Goal: Task Accomplishment & Management: Manage account settings

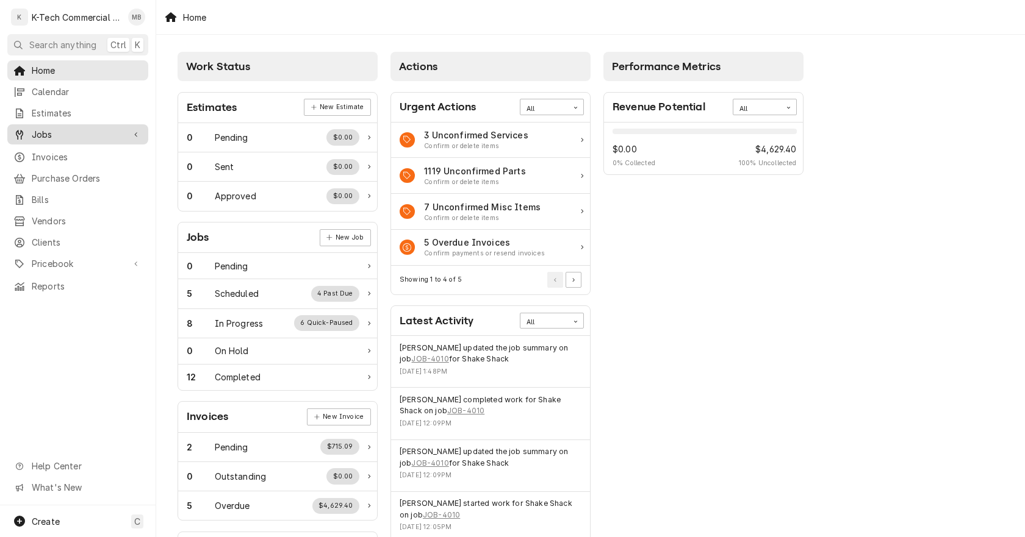
click at [71, 128] on span "Jobs" at bounding box center [78, 134] width 92 height 13
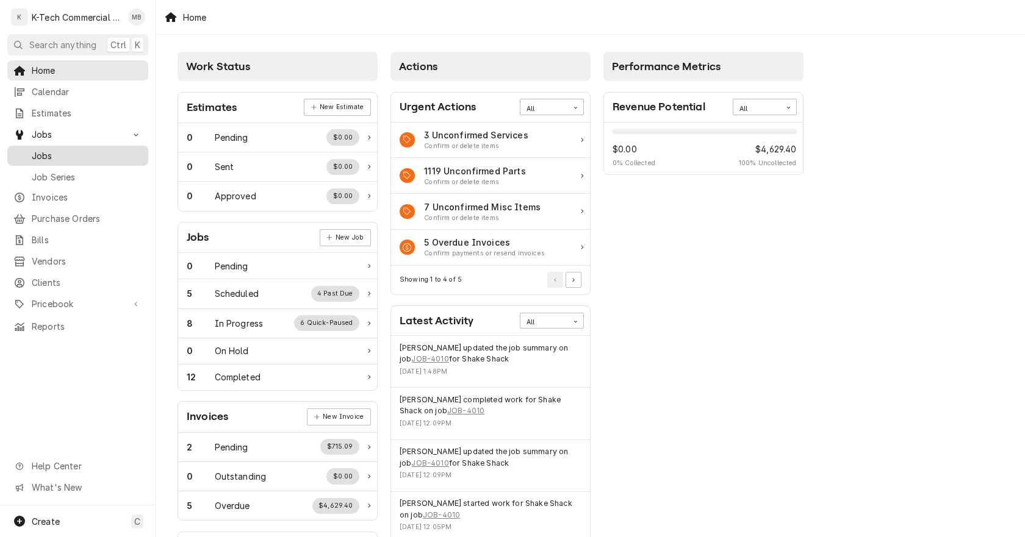
click at [65, 149] on span "Jobs" at bounding box center [87, 155] width 110 height 13
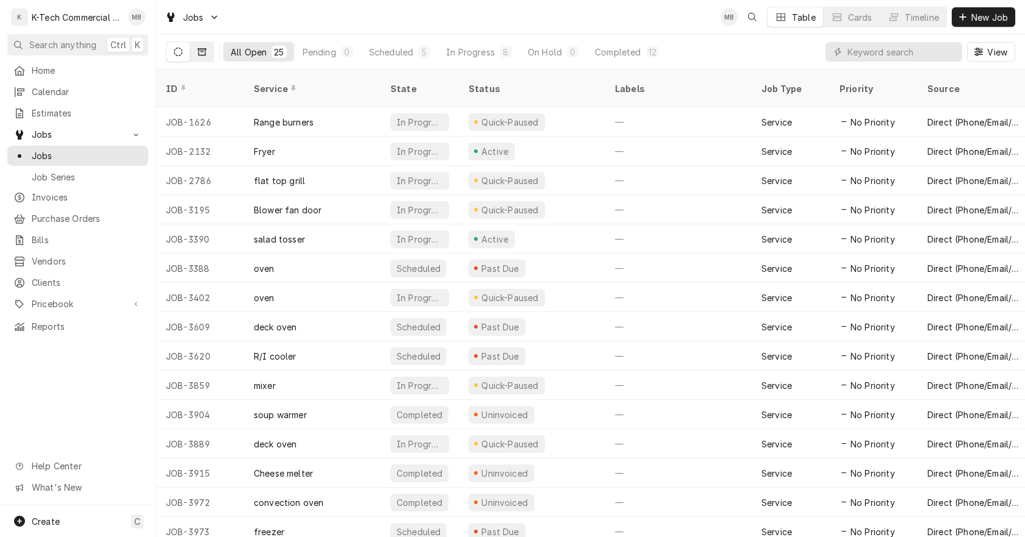
click at [202, 52] on icon "Dynamic Content Wrapper" at bounding box center [202, 52] width 9 height 9
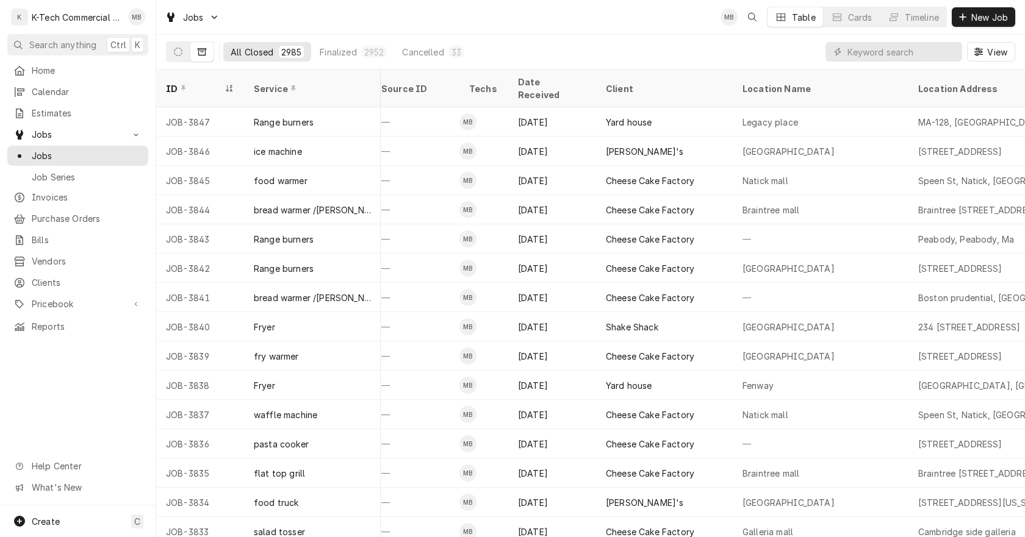
scroll to position [4308, 512]
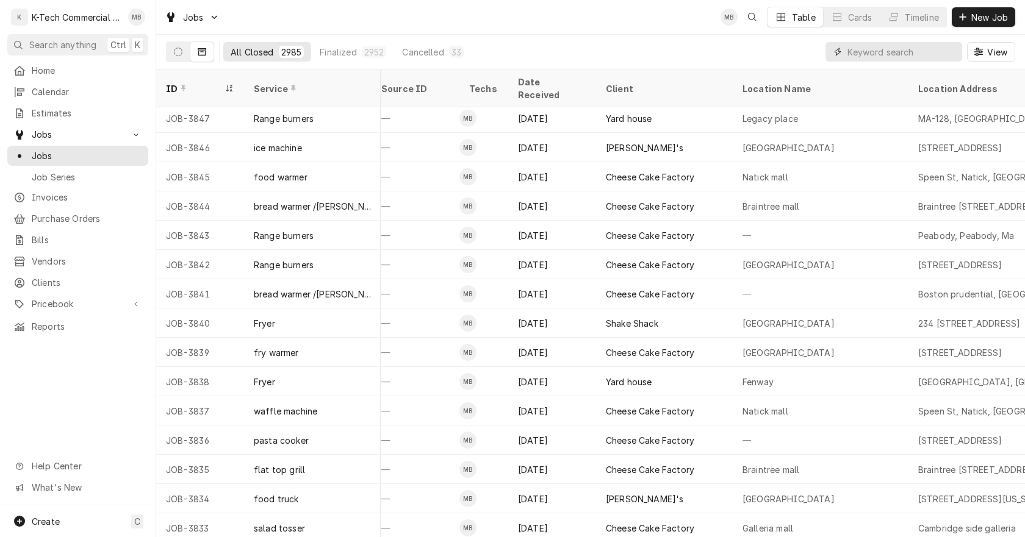
click at [888, 48] on input "Dynamic Content Wrapper" at bounding box center [901, 52] width 109 height 20
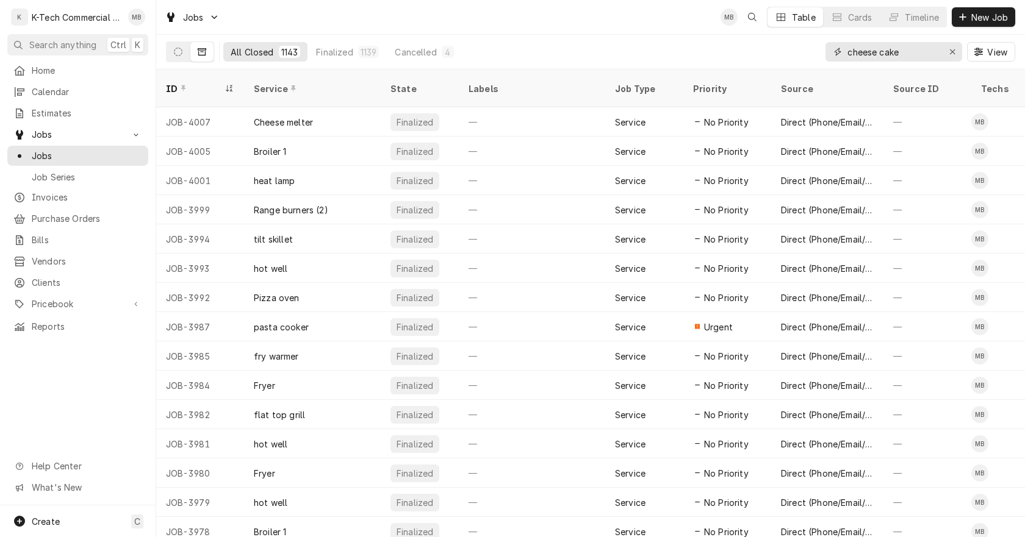
type input "cheese cake"
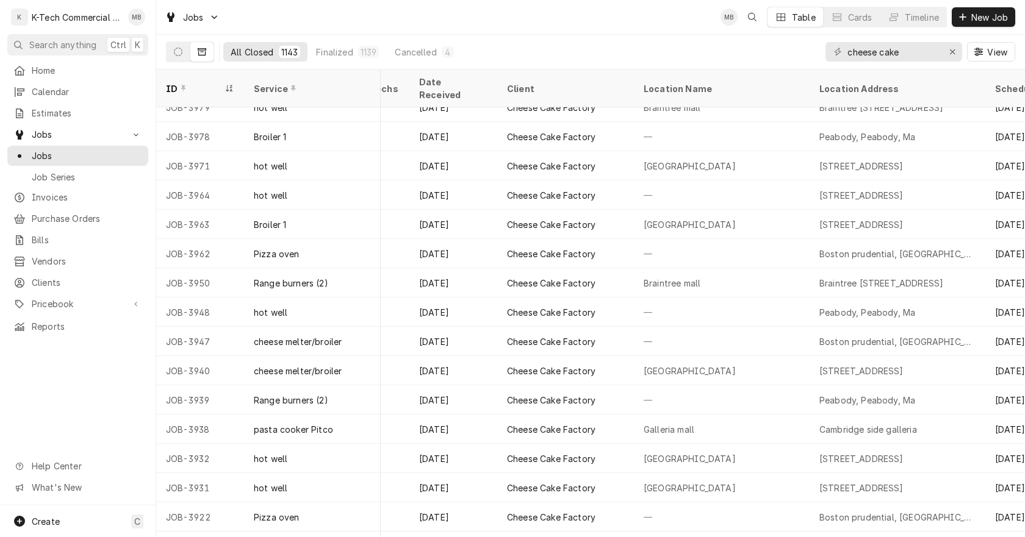
scroll to position [414, 611]
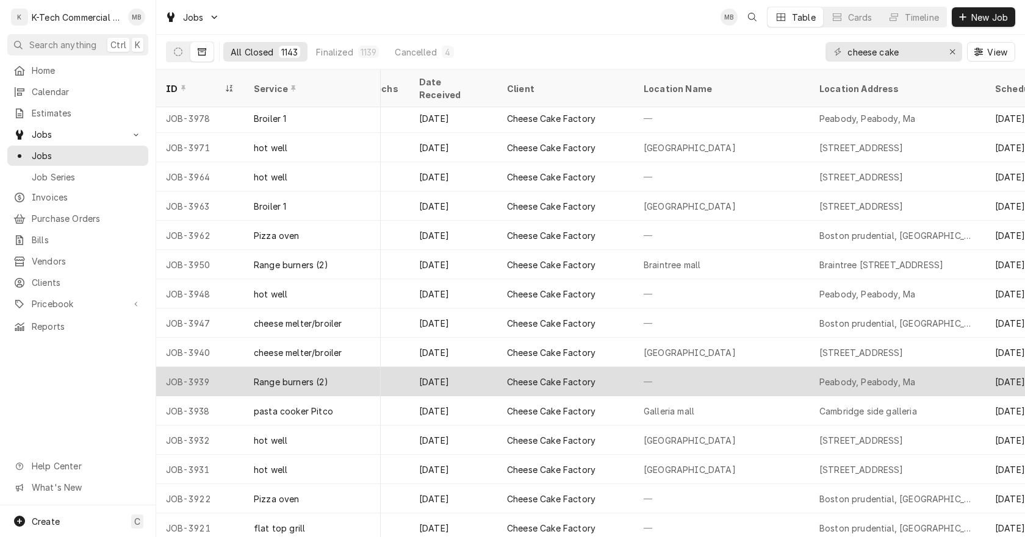
drag, startPoint x: 875, startPoint y: 370, endPoint x: 534, endPoint y: 370, distance: 341.0
click at [534, 376] on div "Cheese Cake Factory" at bounding box center [551, 382] width 88 height 13
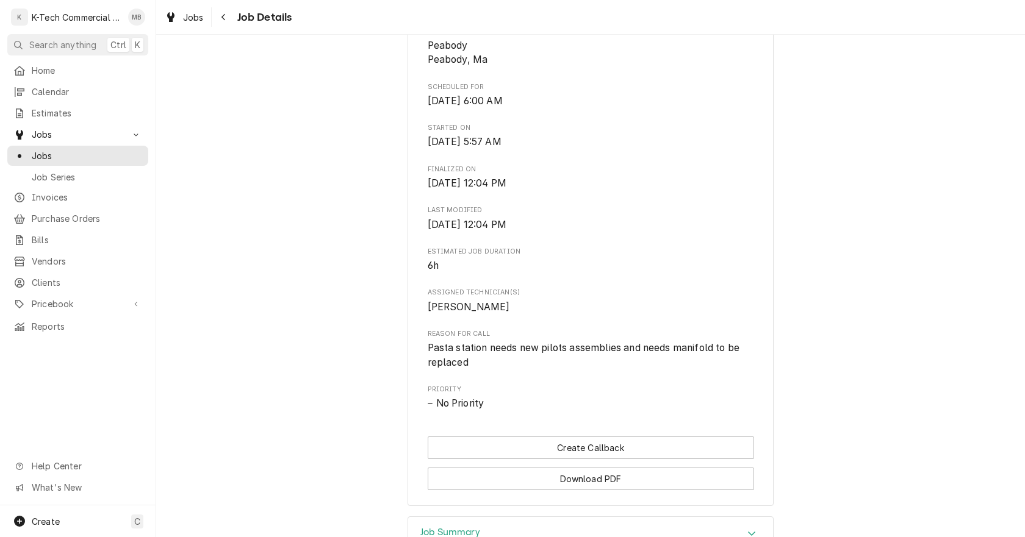
scroll to position [366, 0]
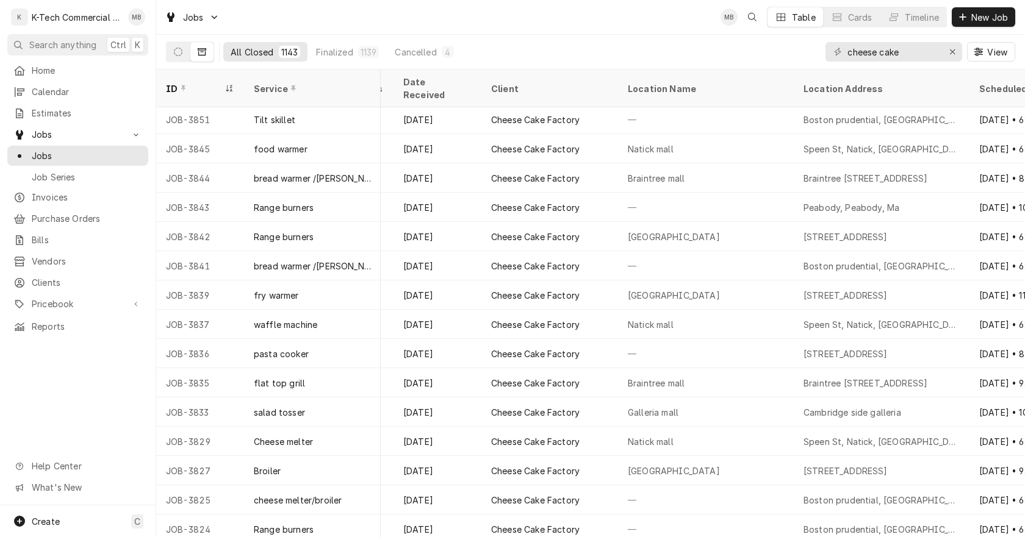
scroll to position [1614, 627]
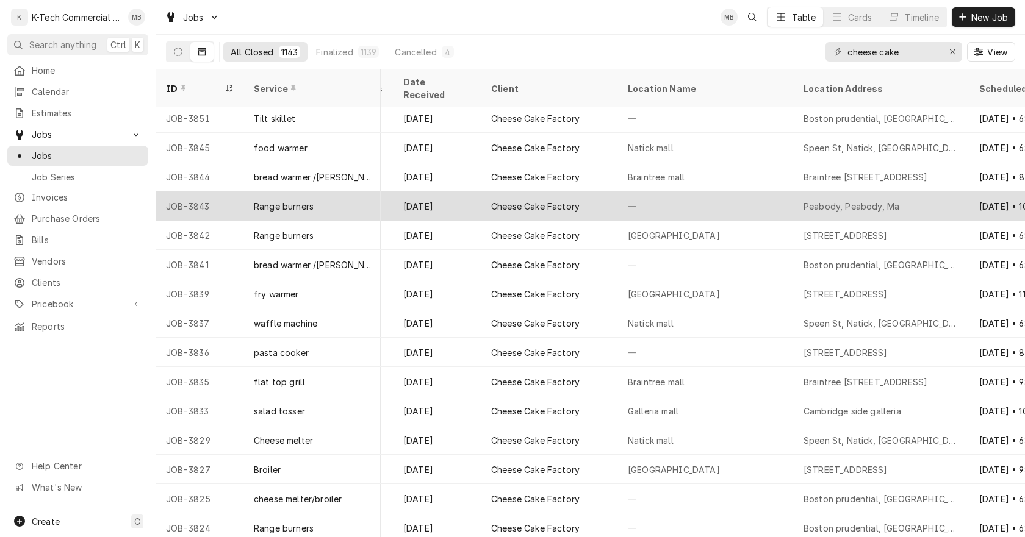
click at [522, 200] on div "Cheese Cake Factory" at bounding box center [535, 206] width 88 height 13
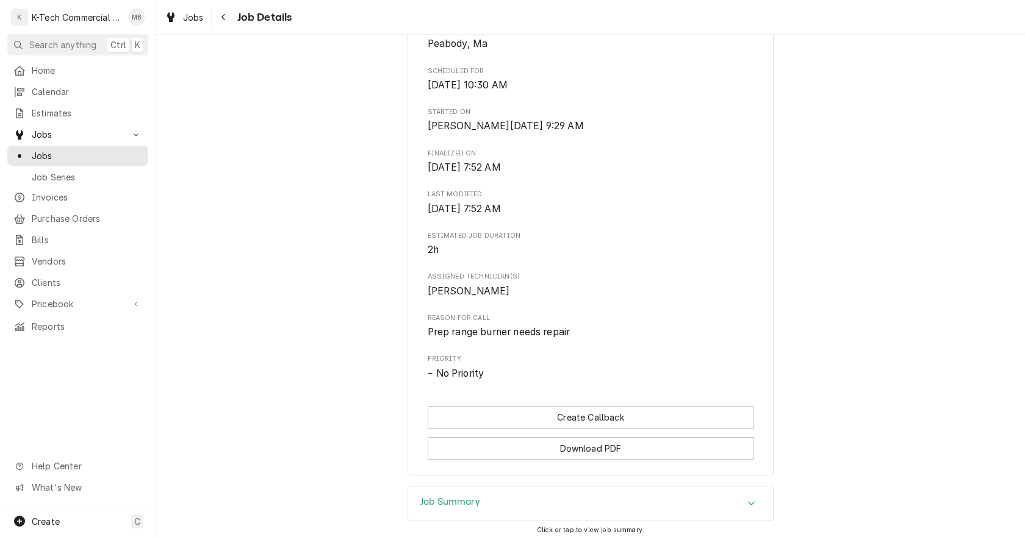
scroll to position [440, 0]
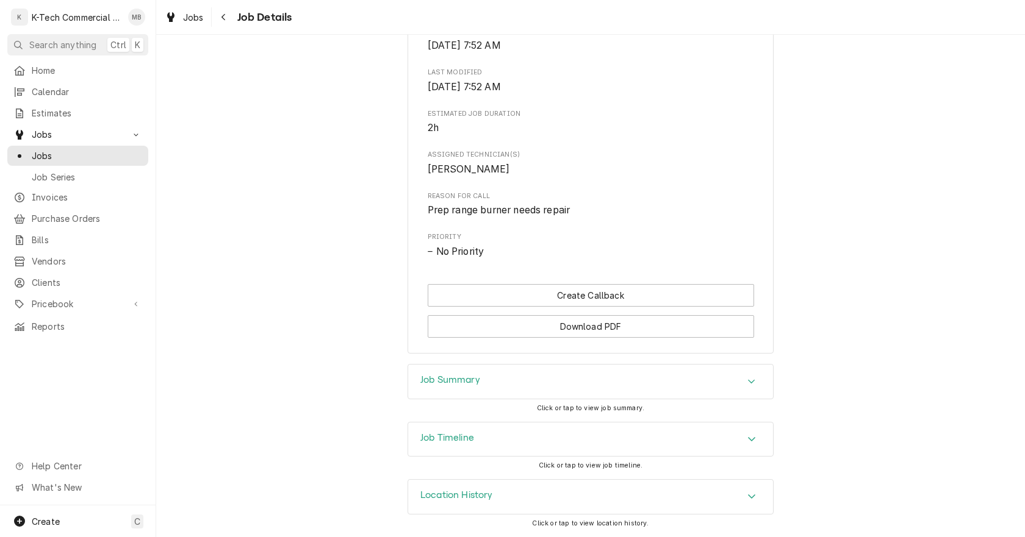
click at [677, 383] on div "Job Summary" at bounding box center [590, 382] width 365 height 34
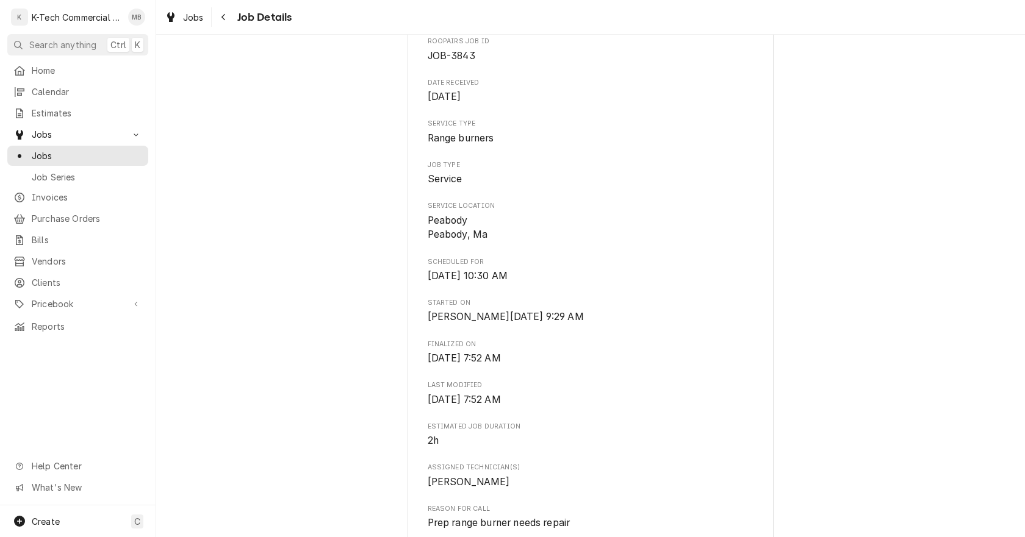
scroll to position [0, 0]
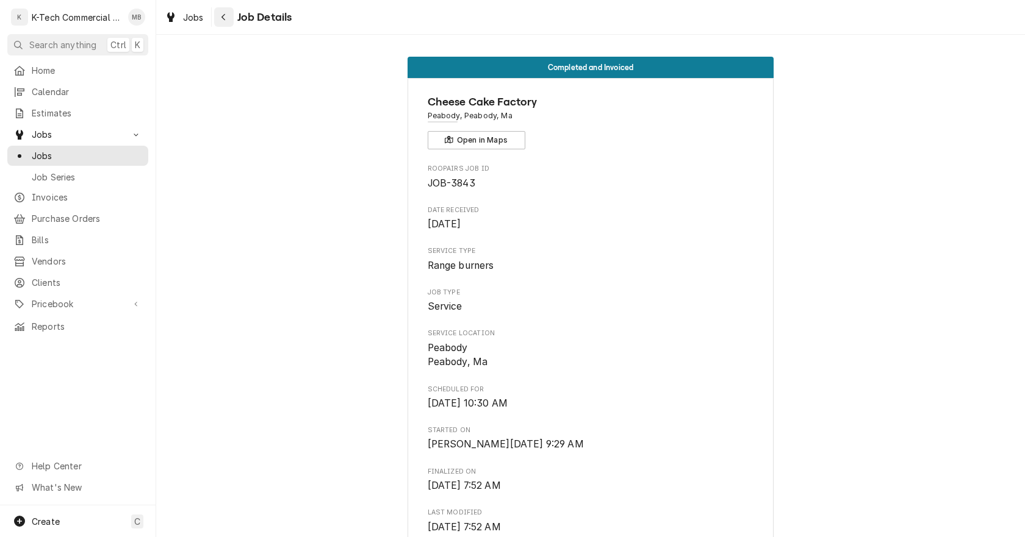
click at [223, 20] on icon "Navigate back" at bounding box center [223, 17] width 5 height 9
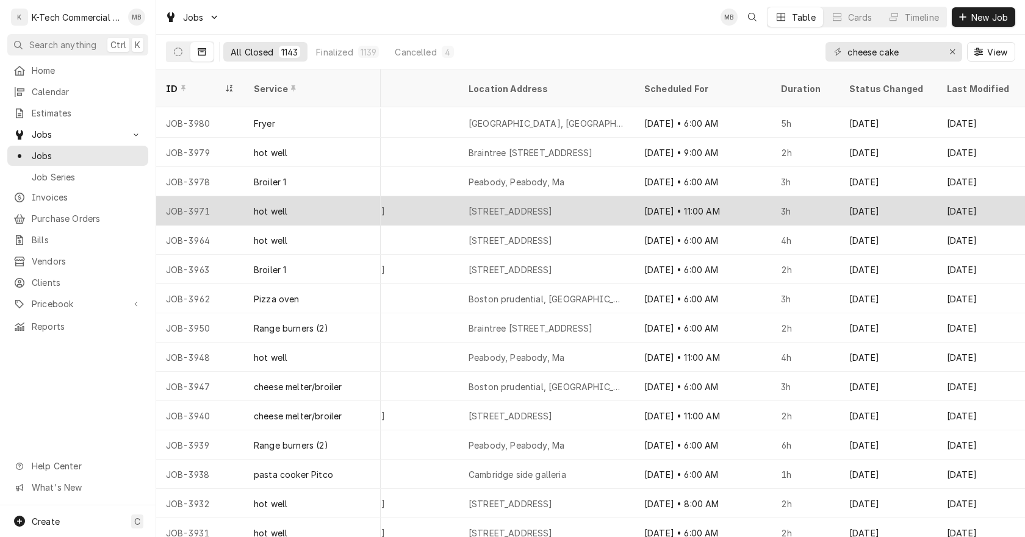
scroll to position [384, 971]
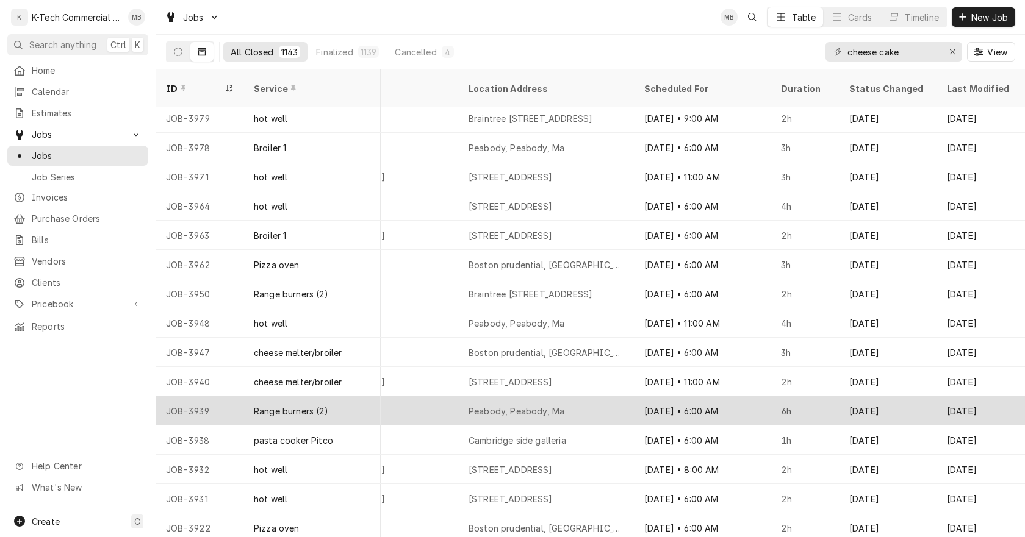
click at [736, 397] on div "[DATE] • 6:00 AM" at bounding box center [702, 411] width 137 height 29
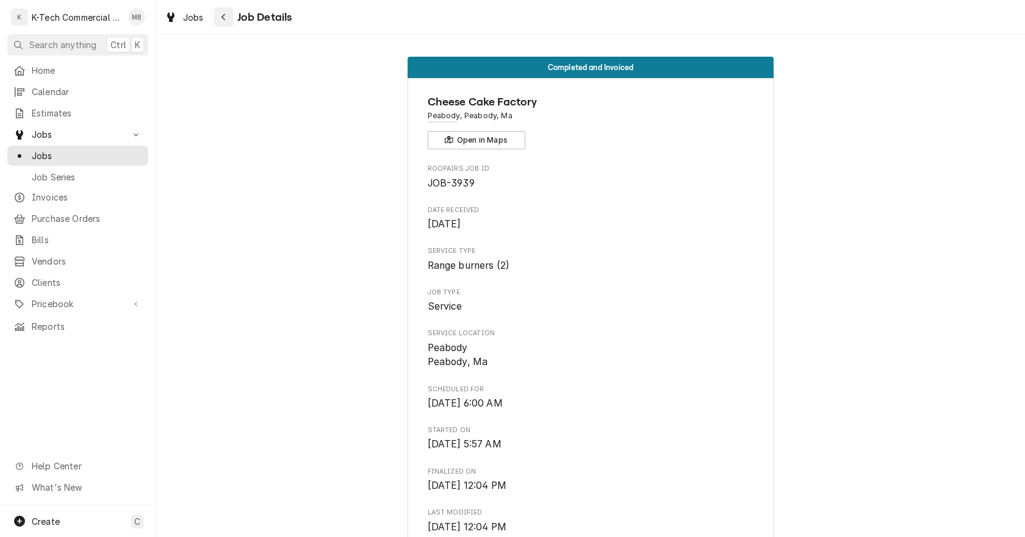
click at [222, 16] on icon "Navigate back" at bounding box center [223, 17] width 4 height 7
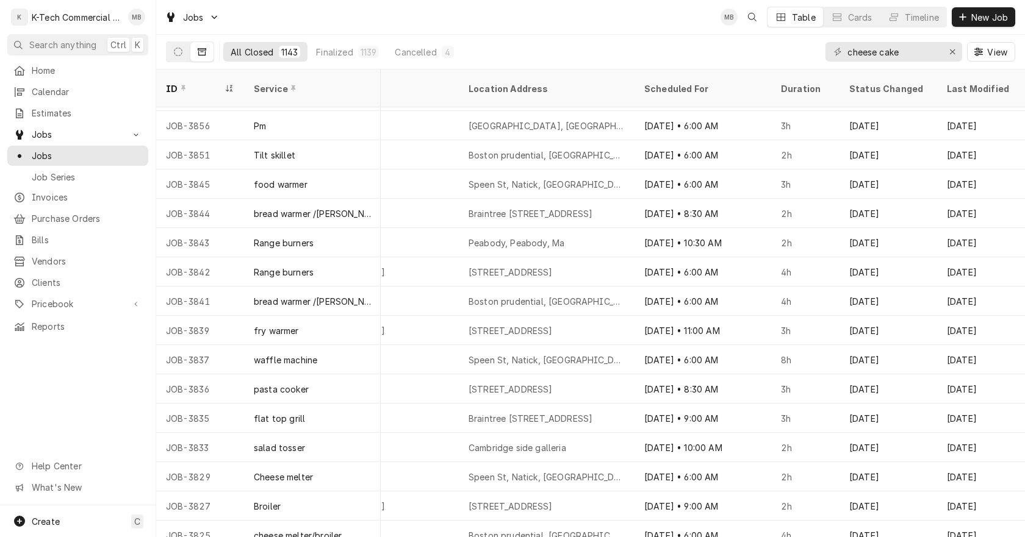
scroll to position [1558, 971]
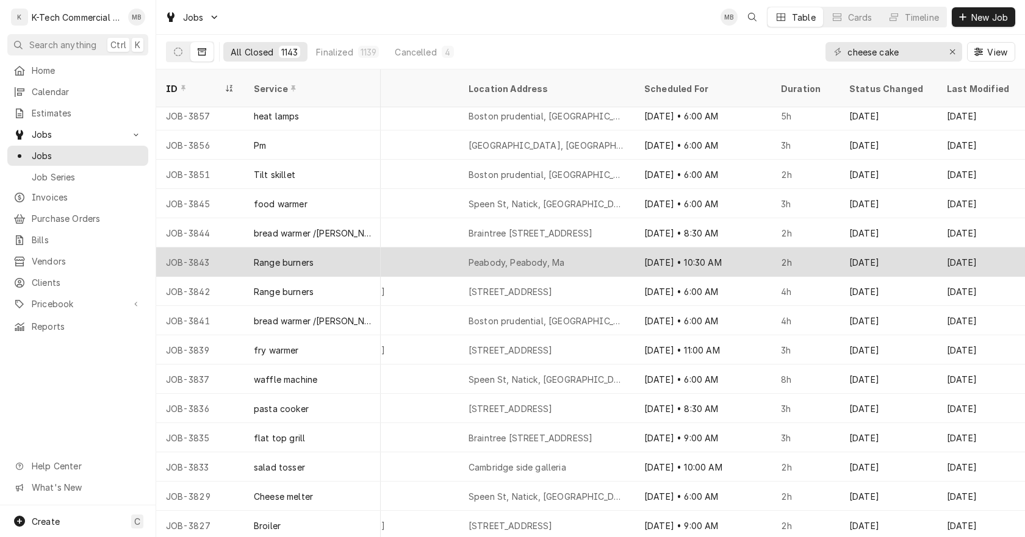
click at [535, 256] on div "Peabody, Peabody, Ma" at bounding box center [517, 262] width 96 height 13
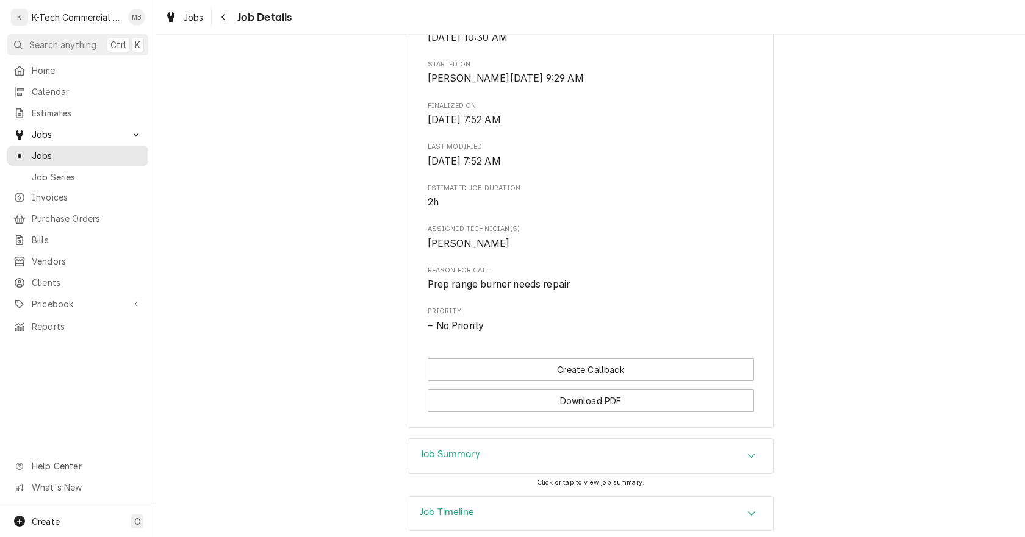
scroll to position [440, 0]
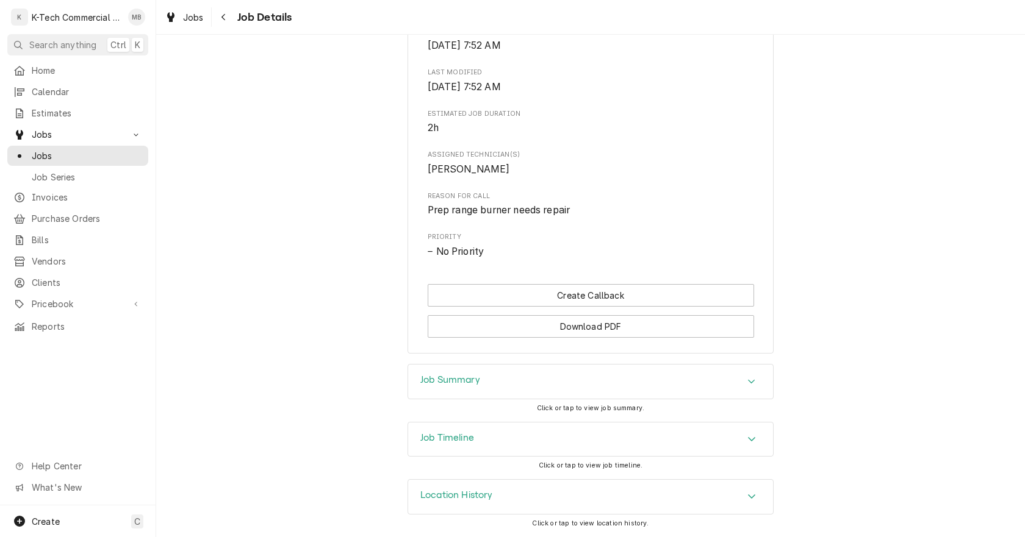
click at [660, 384] on div "Job Summary" at bounding box center [590, 382] width 365 height 34
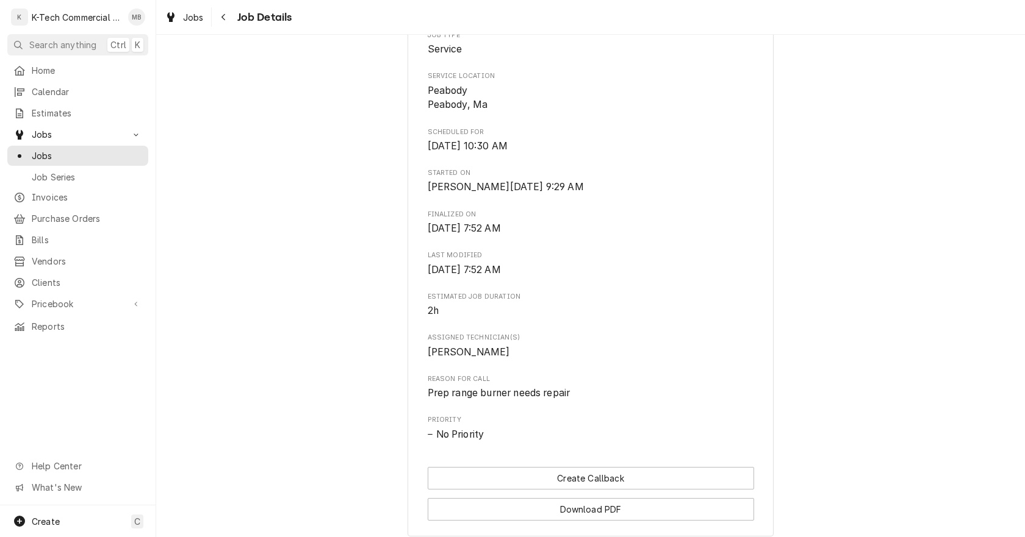
scroll to position [0, 0]
